Goal: Communication & Community: Answer question/provide support

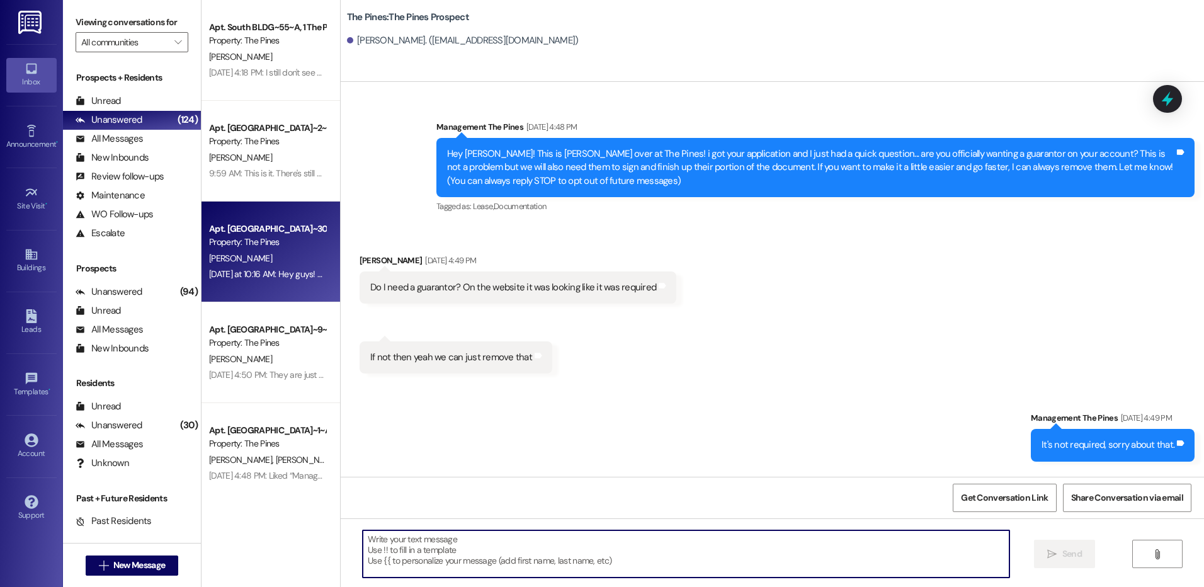
scroll to position [410, 0]
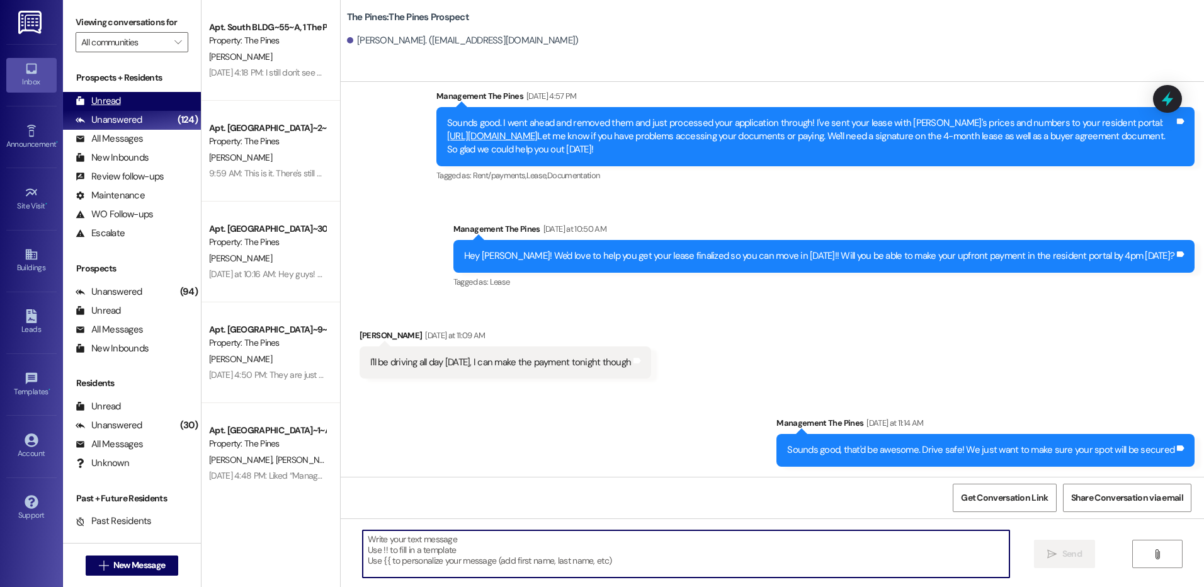
click at [109, 96] on div "Unread" at bounding box center [98, 100] width 45 height 13
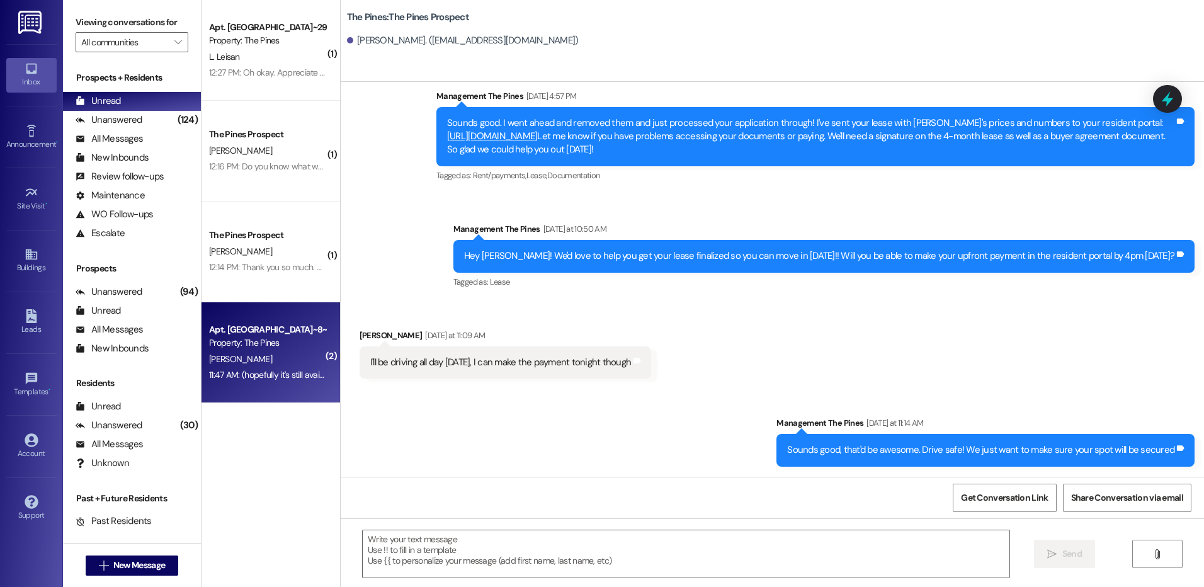
click at [280, 347] on div "Property: The Pines" at bounding box center [267, 342] width 117 height 13
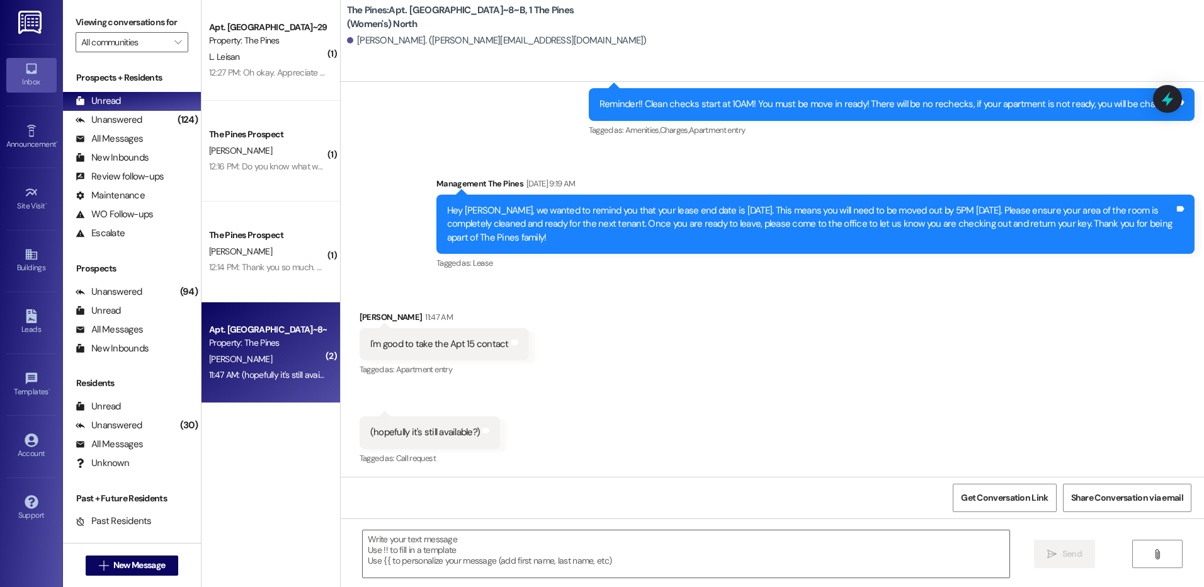
scroll to position [1249, 0]
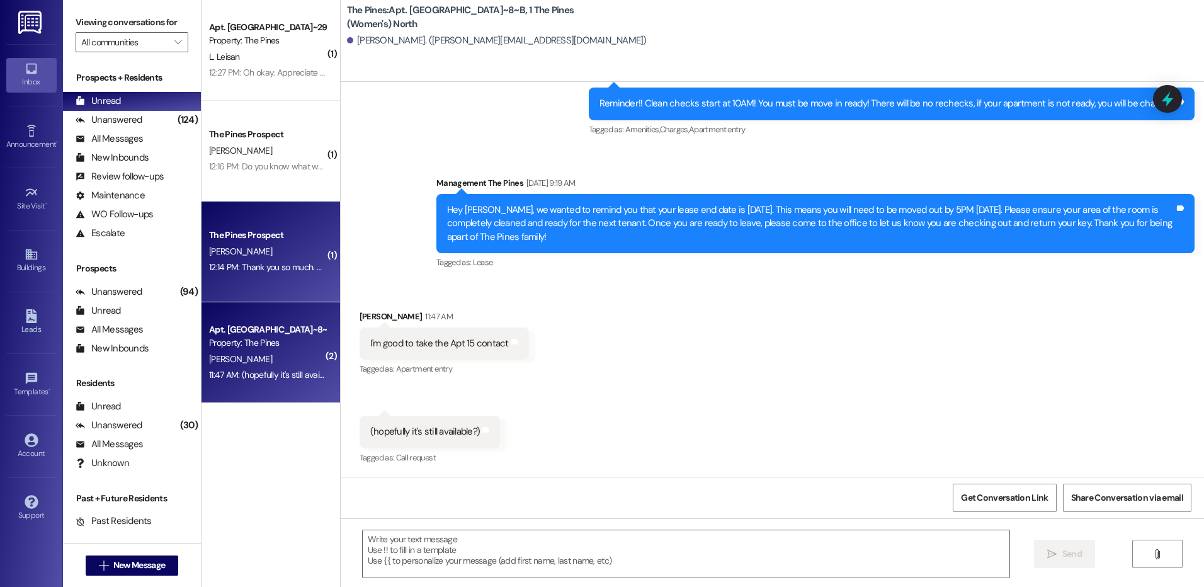
click at [280, 253] on div "[PERSON_NAME]" at bounding box center [267, 252] width 119 height 16
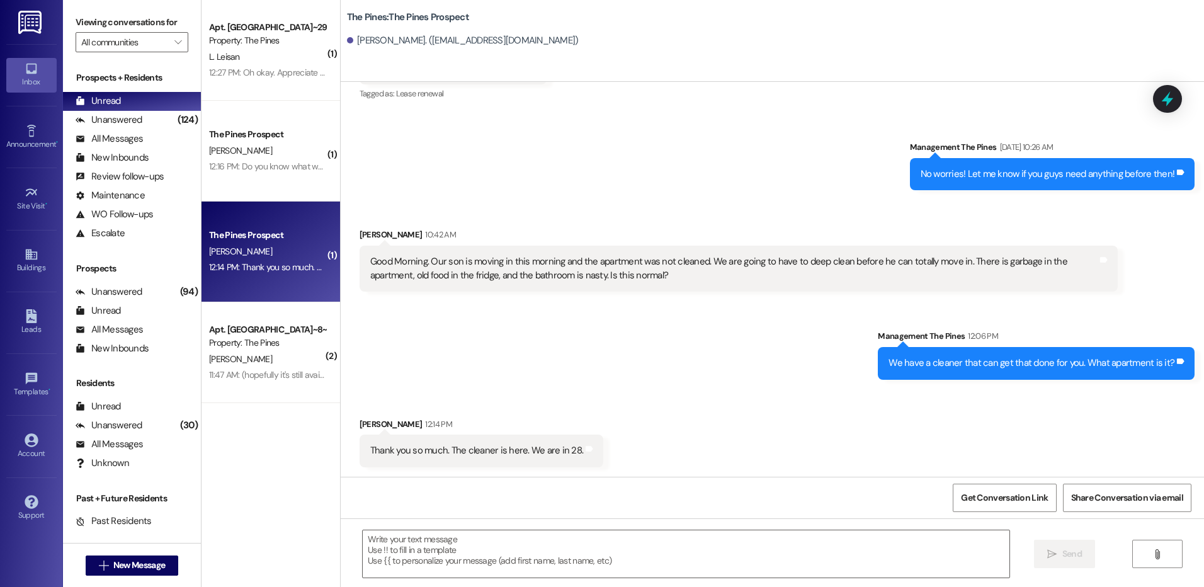
scroll to position [3303, 0]
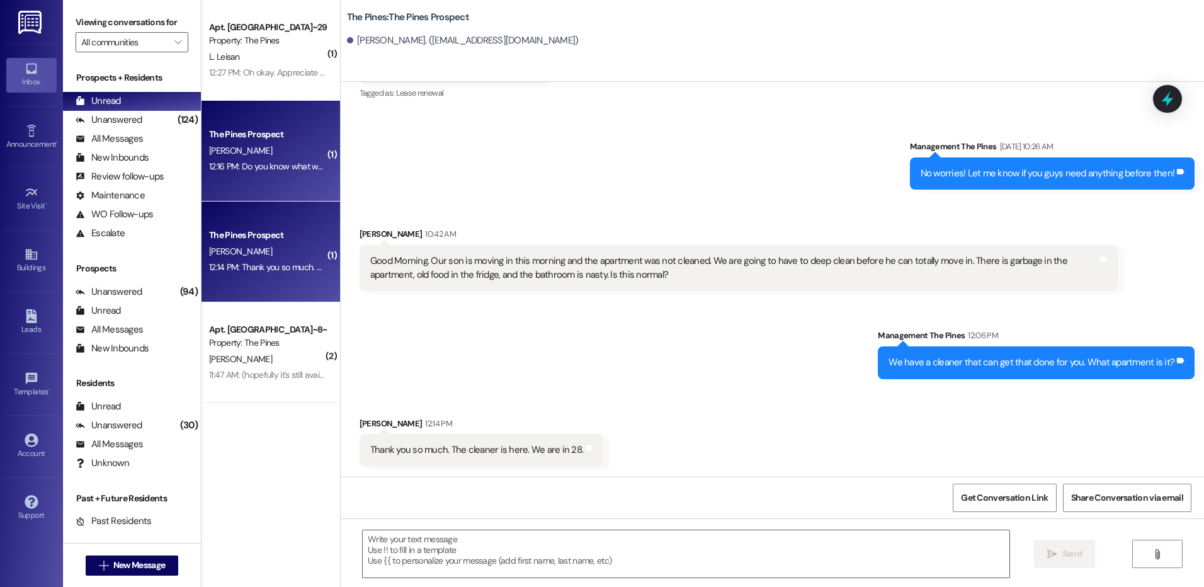
click at [265, 145] on div "[PERSON_NAME]" at bounding box center [267, 151] width 119 height 16
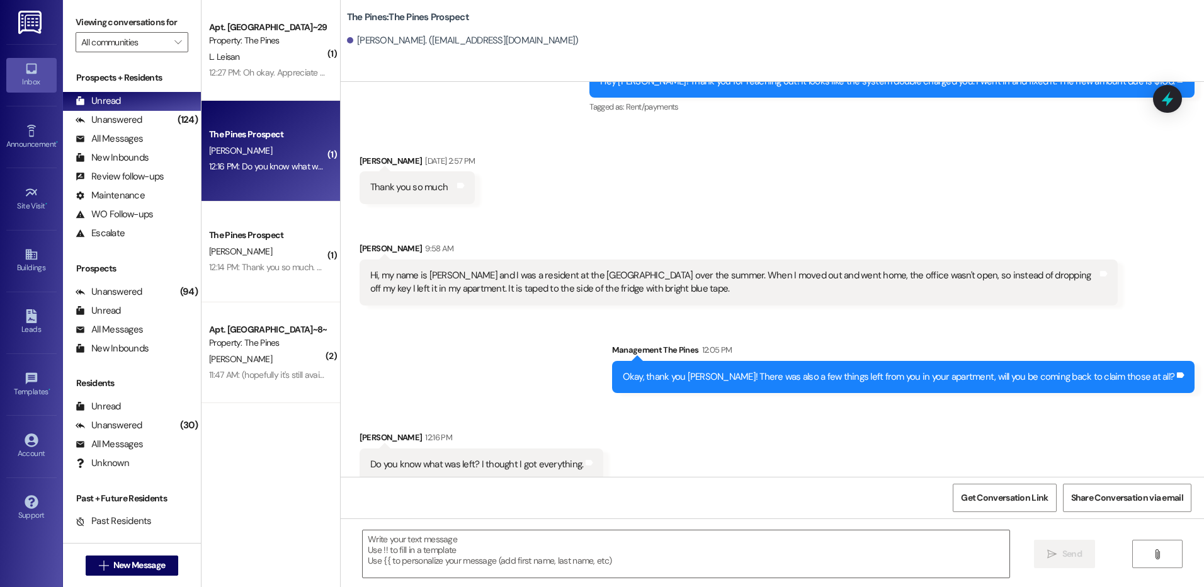
scroll to position [1173, 0]
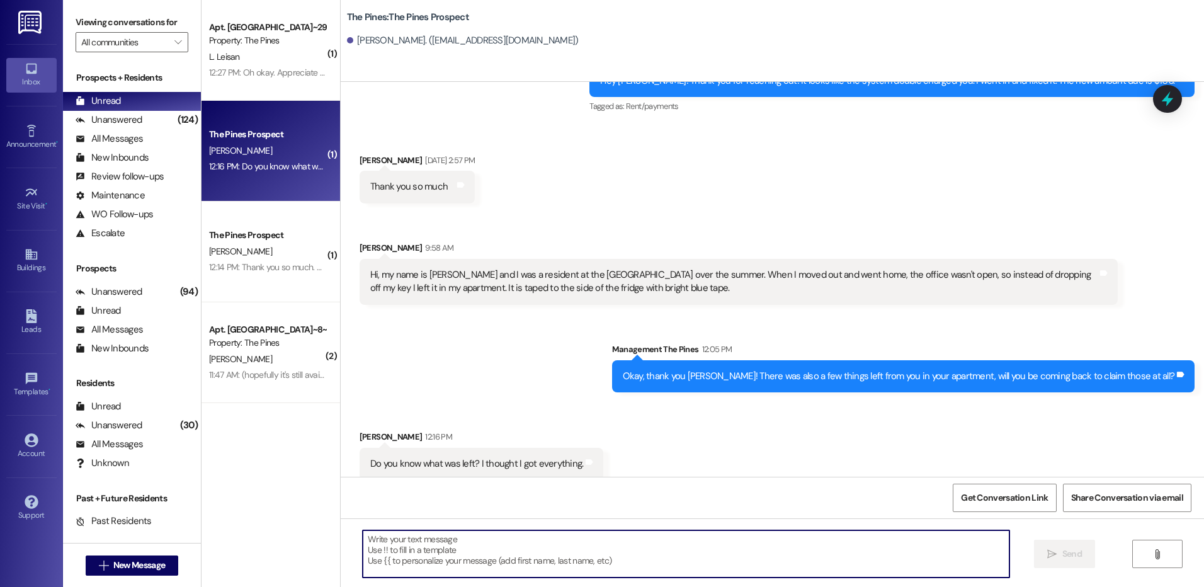
click at [619, 547] on textarea at bounding box center [686, 553] width 646 height 47
click at [444, 541] on textarea "We" at bounding box center [686, 553] width 646 height 47
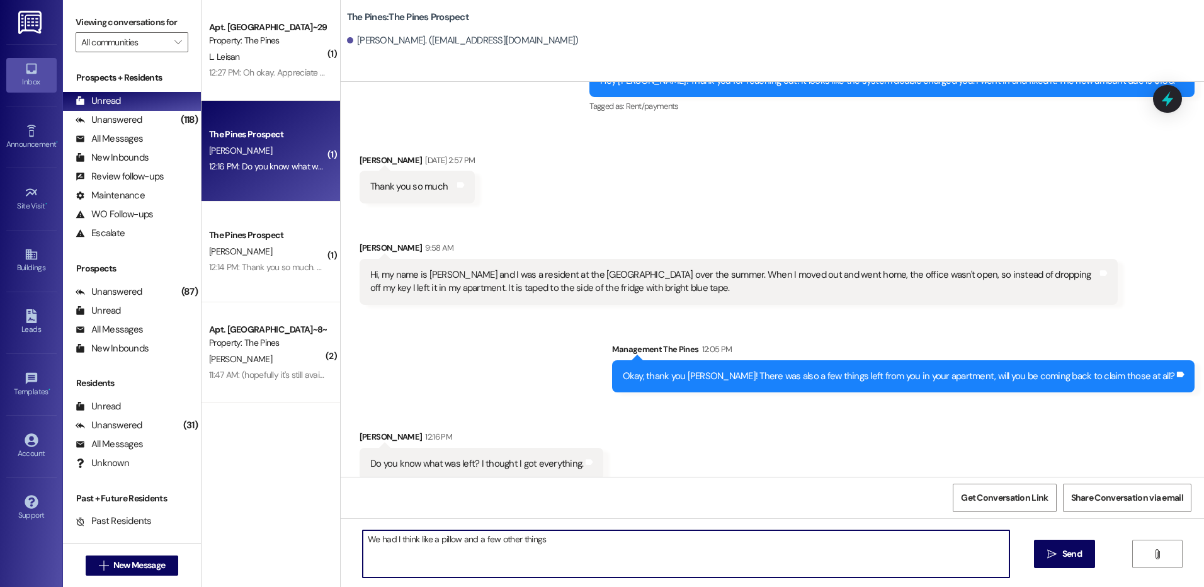
type textarea "We had I think like a pillow and a few other things"
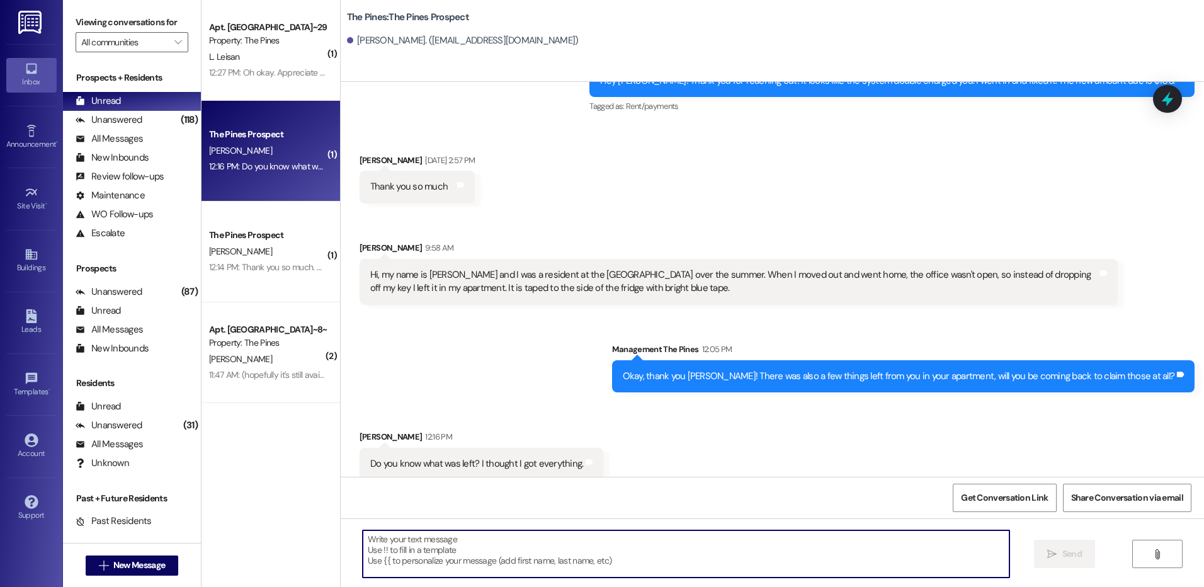
scroll to position [1261, 0]
